Goal: Information Seeking & Learning: Learn about a topic

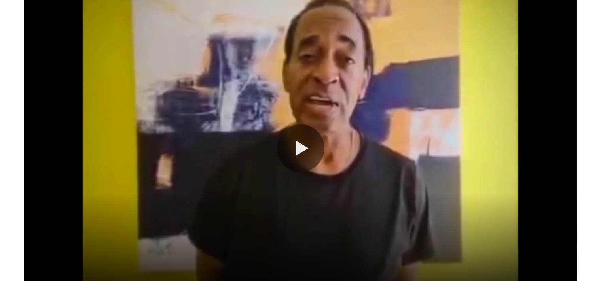
scroll to position [139, 0]
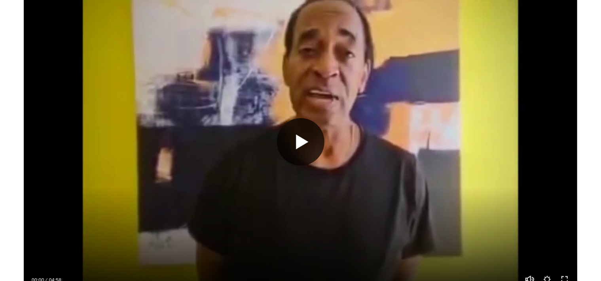
click at [295, 138] on button "Play" at bounding box center [300, 141] width 47 height 47
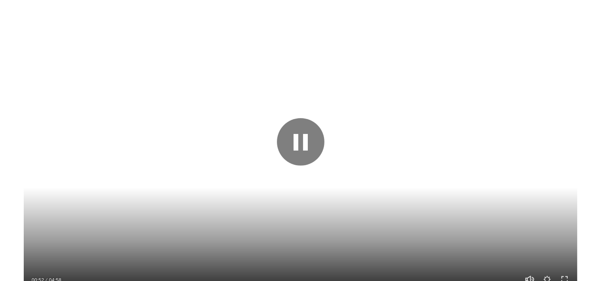
drag, startPoint x: 147, startPoint y: 100, endPoint x: 155, endPoint y: 99, distance: 8.7
click at [155, 99] on div at bounding box center [300, 142] width 553 height 311
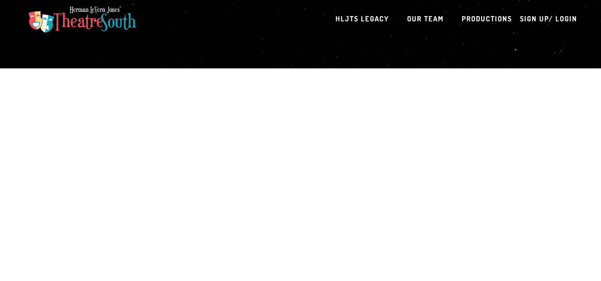
scroll to position [0, 0]
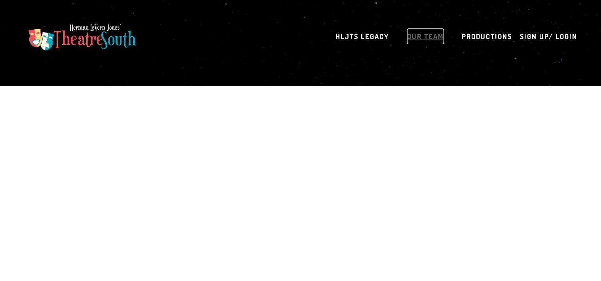
type input "*****"
click at [427, 34] on link "Our Team" at bounding box center [425, 36] width 37 height 16
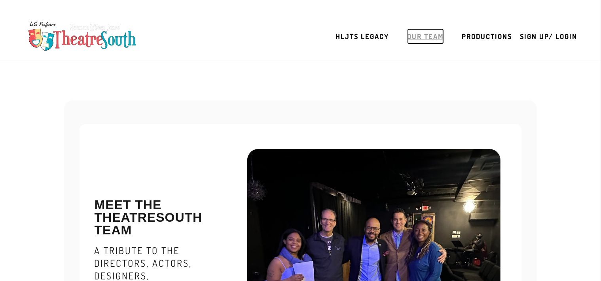
click at [423, 34] on link "Our Team" at bounding box center [425, 36] width 37 height 16
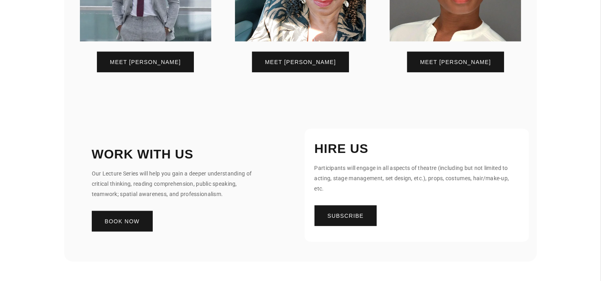
scroll to position [535, 0]
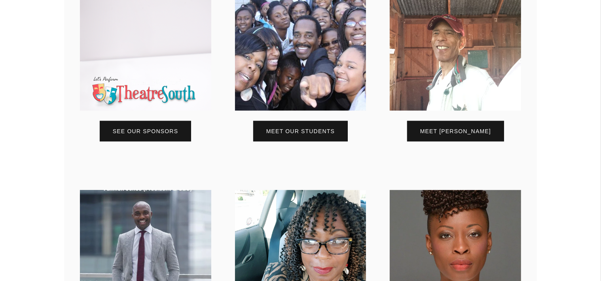
click at [599, 274] on section "HLJtheatre [GEOGRAPHIC_DATA] Meet the TheatreSouth Team A tribute to the direct…" at bounding box center [300, 47] width 601 height 1042
click at [599, 273] on section "HLJtheatre [GEOGRAPHIC_DATA] Meet the TheatreSouth Team A tribute to the direct…" at bounding box center [300, 47] width 601 height 1042
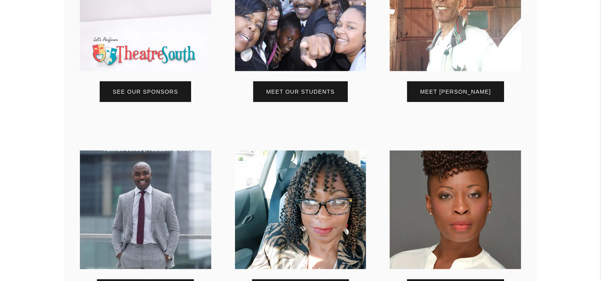
scroll to position [802, 0]
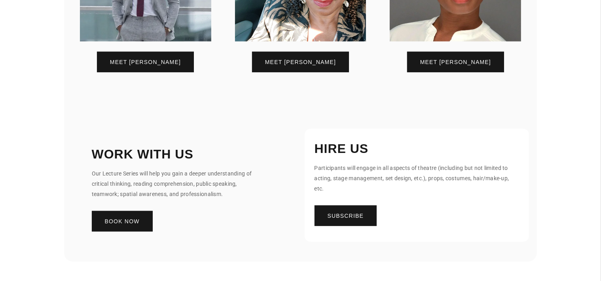
drag, startPoint x: 389, startPoint y: 127, endPoint x: 403, endPoint y: 126, distance: 13.5
click at [389, 127] on div "Hire Us Participants will engage in all aspects of theatre (including but not l…" at bounding box center [416, 181] width 225 height 121
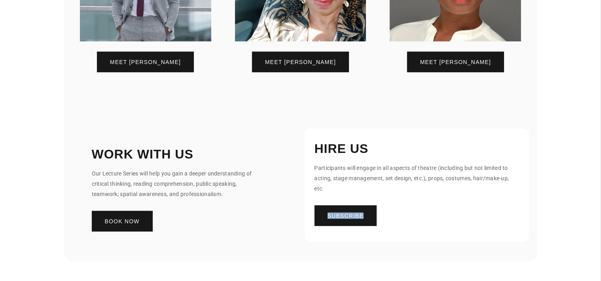
drag, startPoint x: 597, startPoint y: 154, endPoint x: 578, endPoint y: 270, distance: 117.9
drag, startPoint x: 597, startPoint y: 259, endPoint x: 607, endPoint y: 220, distance: 40.3
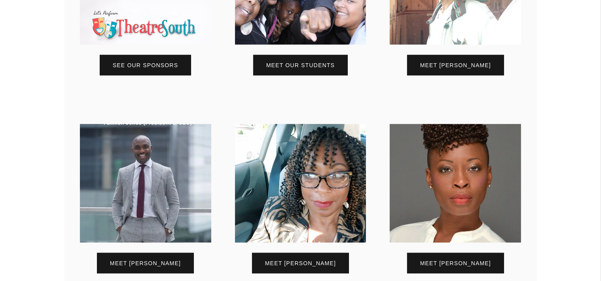
scroll to position [535, 0]
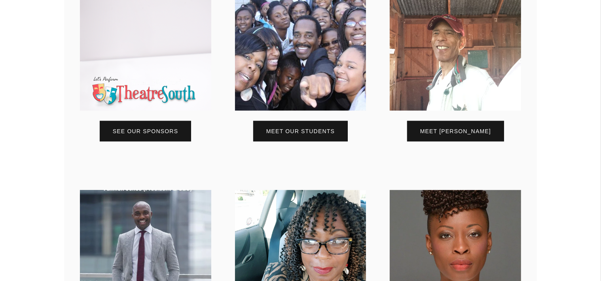
click at [597, 208] on section "HLJtheatre [GEOGRAPHIC_DATA] Meet the TheatreSouth Team A tribute to the direct…" at bounding box center [300, 47] width 601 height 1042
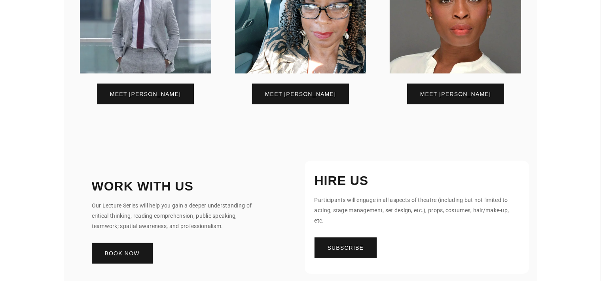
scroll to position [802, 0]
